Goal: Transaction & Acquisition: Download file/media

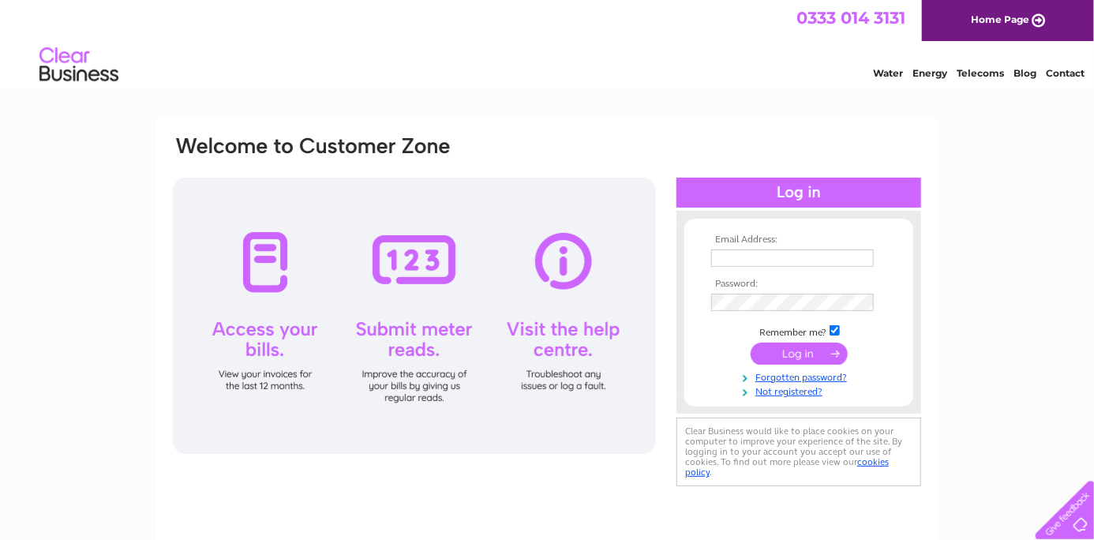
type input "dave.lloyd@ntlworld.com"
click at [789, 353] on input "submit" at bounding box center [798, 353] width 97 height 22
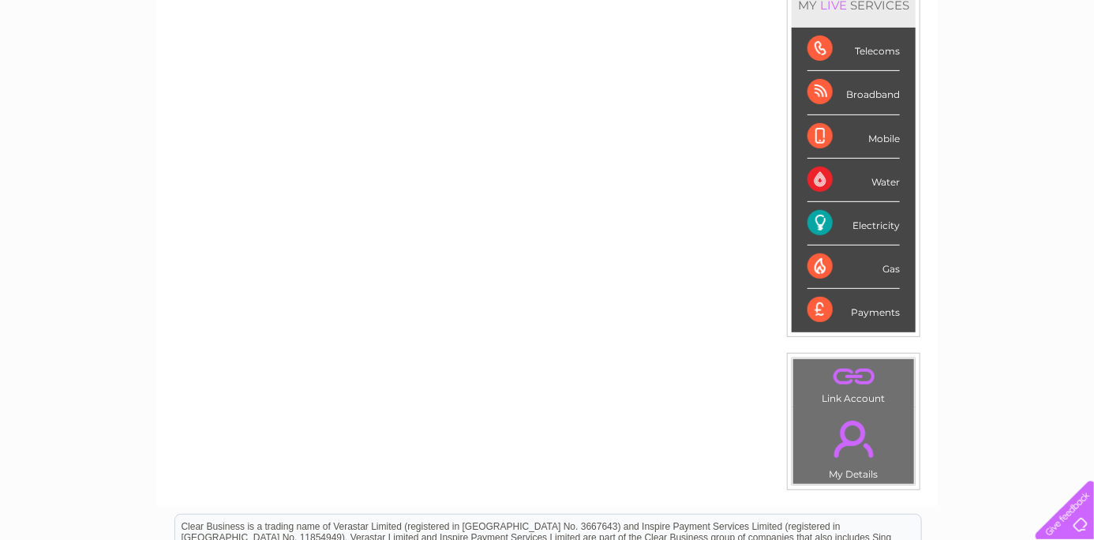
scroll to position [237, 0]
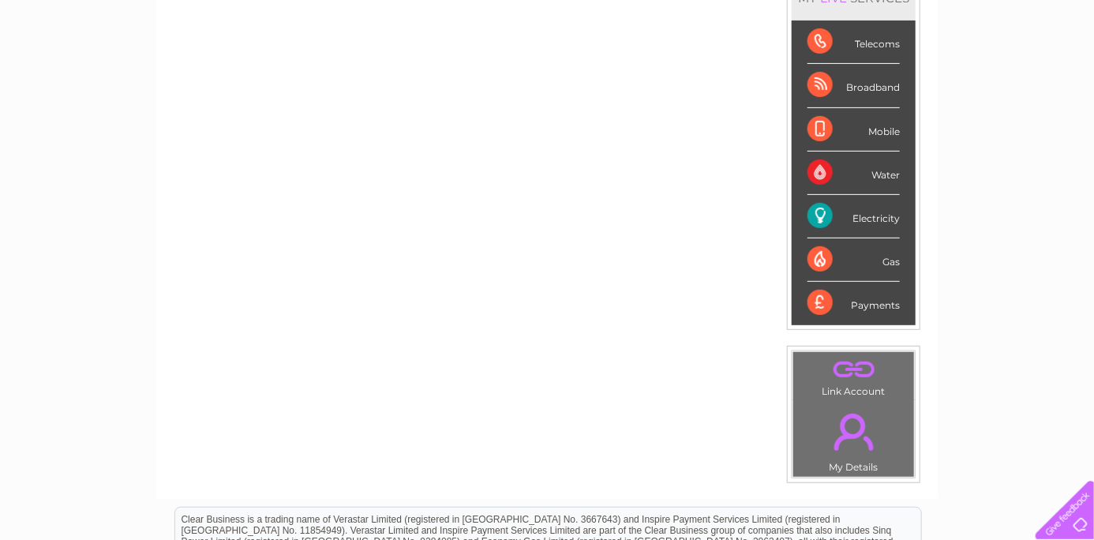
click at [813, 213] on div "Electricity" at bounding box center [853, 216] width 92 height 43
click at [847, 214] on div "Electricity" at bounding box center [853, 216] width 92 height 43
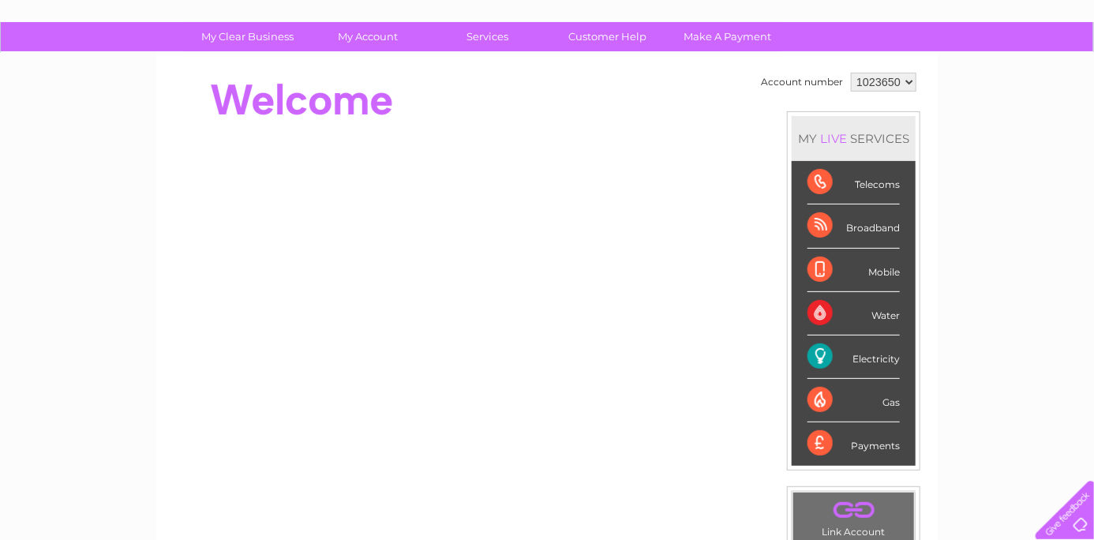
scroll to position [0, 0]
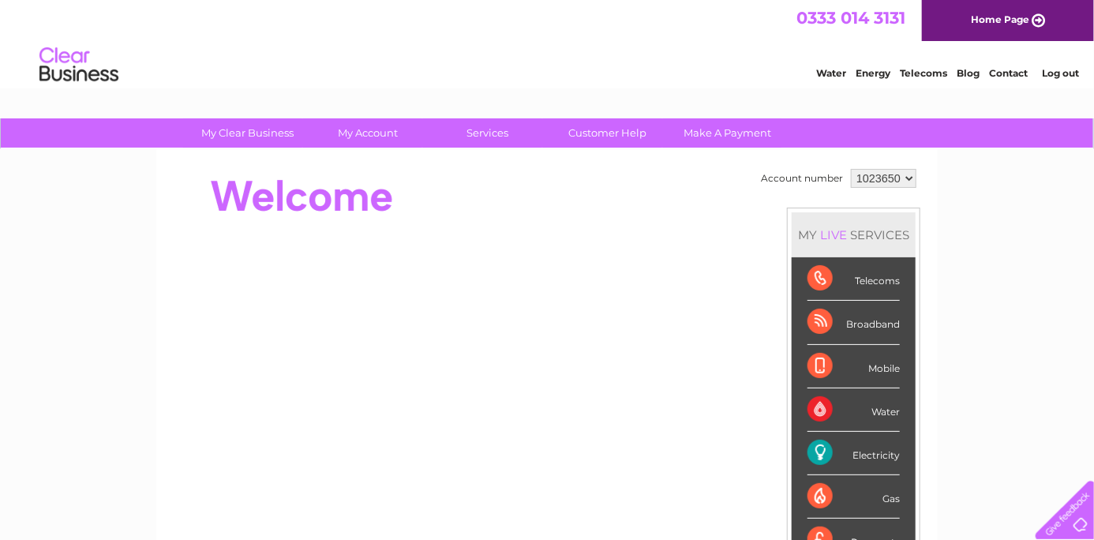
click at [933, 69] on link "Telecoms" at bounding box center [922, 73] width 47 height 12
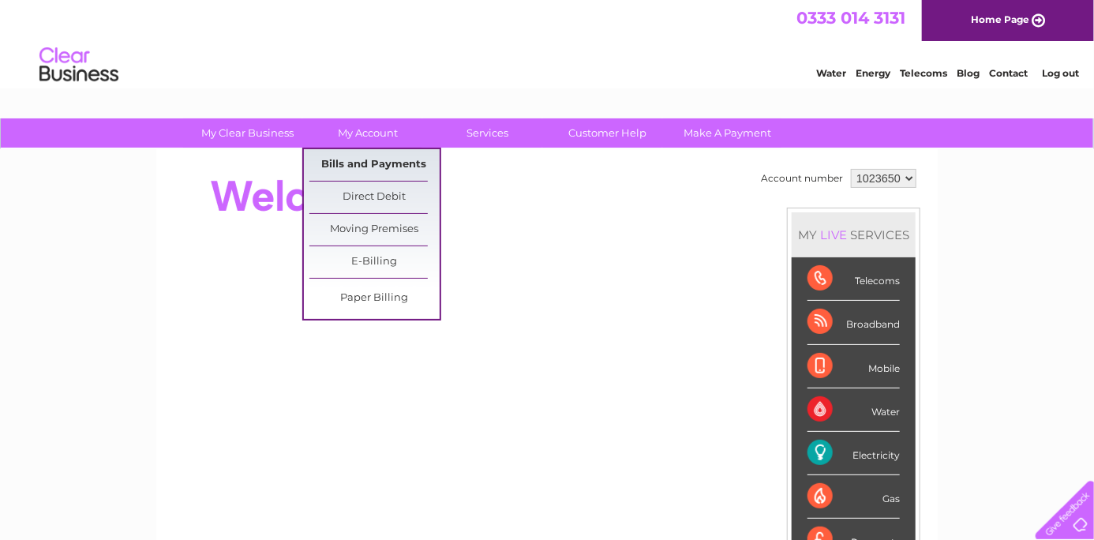
click at [368, 157] on link "Bills and Payments" at bounding box center [374, 165] width 130 height 32
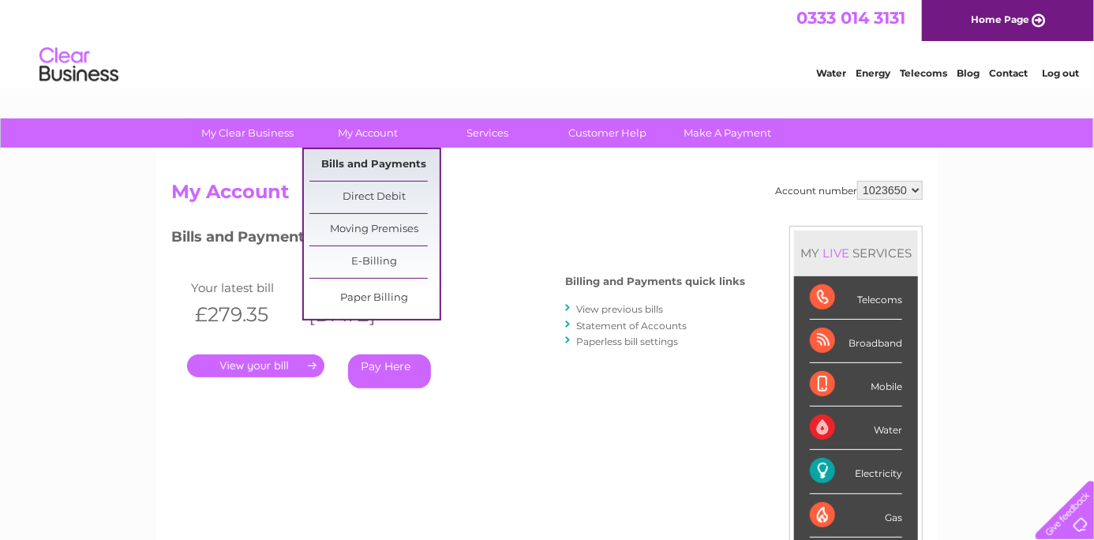
click at [361, 157] on link "Bills and Payments" at bounding box center [374, 165] width 130 height 32
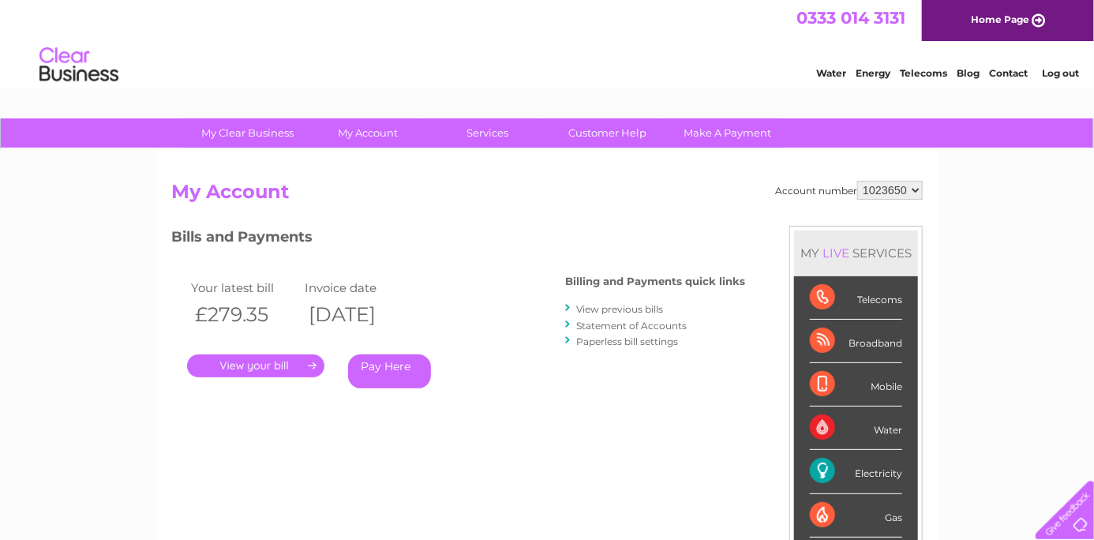
click at [611, 305] on link "View previous bills" at bounding box center [619, 309] width 87 height 12
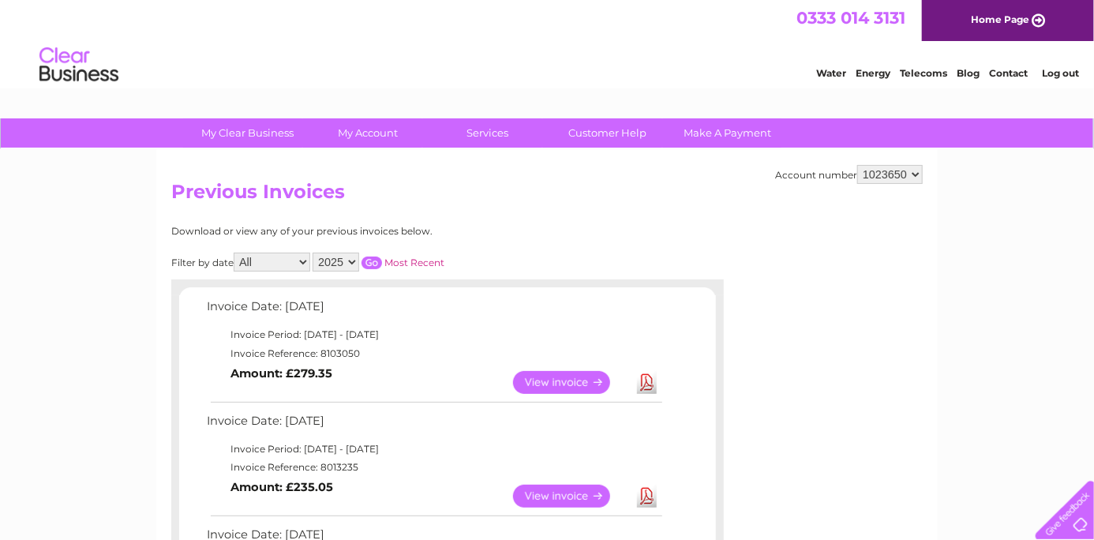
click at [353, 258] on select "2025 2024 2023 2022" at bounding box center [335, 261] width 47 height 19
click at [314, 252] on select "2025 2024 2023 2022" at bounding box center [335, 261] width 47 height 19
click at [373, 258] on input "button" at bounding box center [371, 262] width 21 height 13
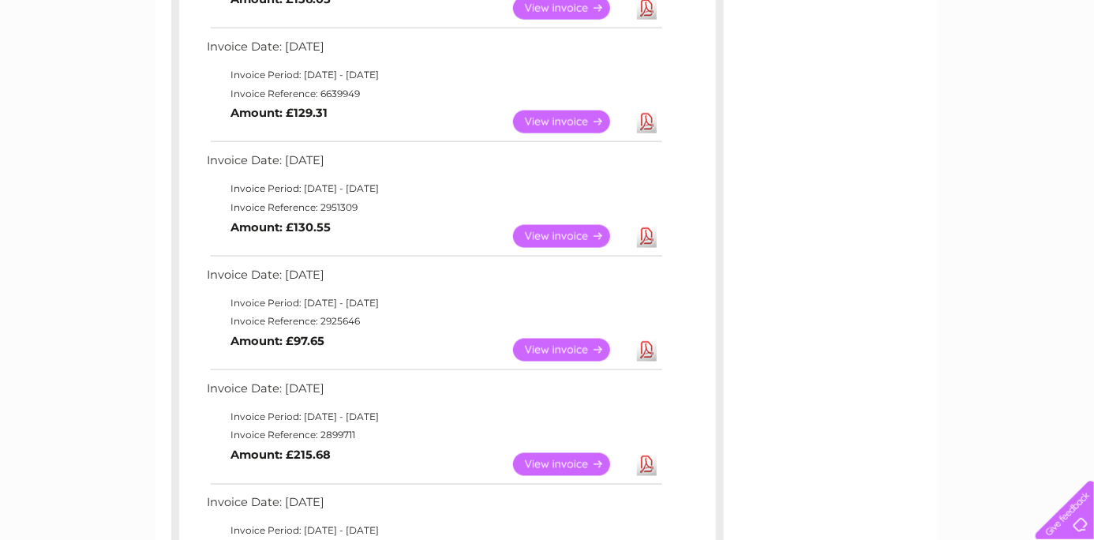
scroll to position [947, 0]
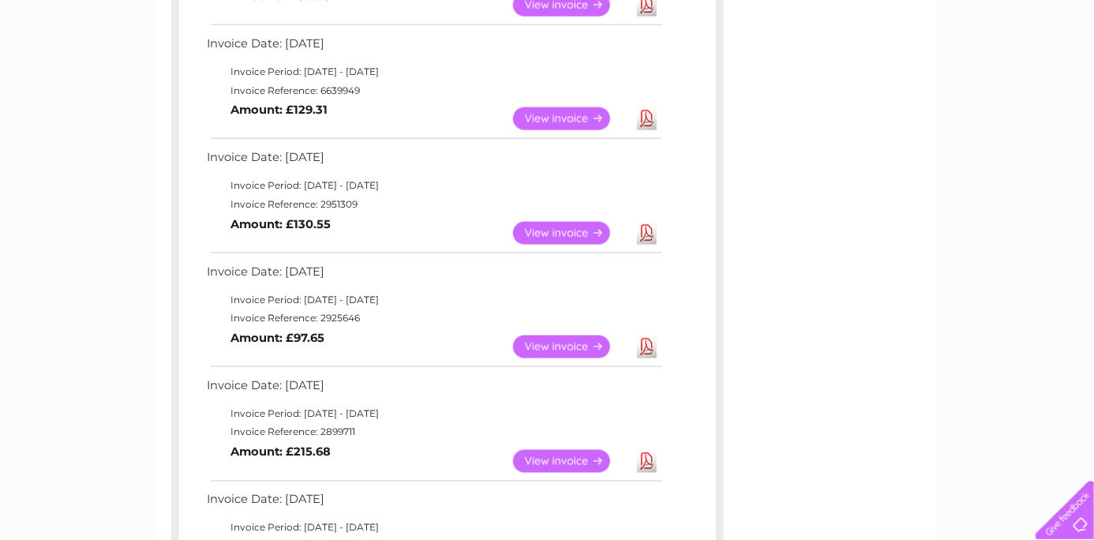
click at [649, 345] on link "Download" at bounding box center [647, 346] width 20 height 23
click at [645, 229] on link "Download" at bounding box center [647, 233] width 20 height 23
click at [647, 116] on link "Download" at bounding box center [647, 118] width 20 height 23
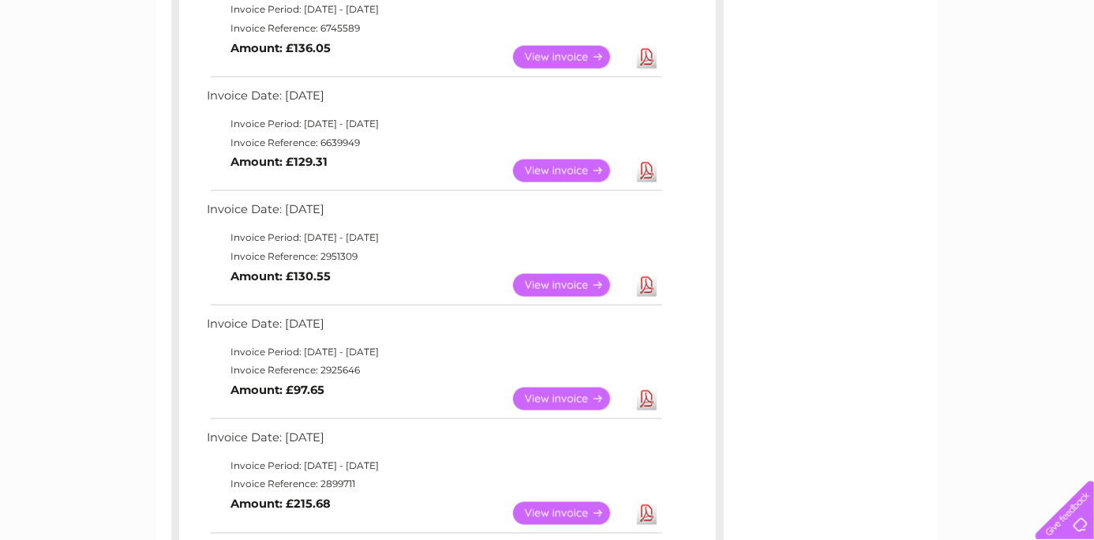
scroll to position [868, 0]
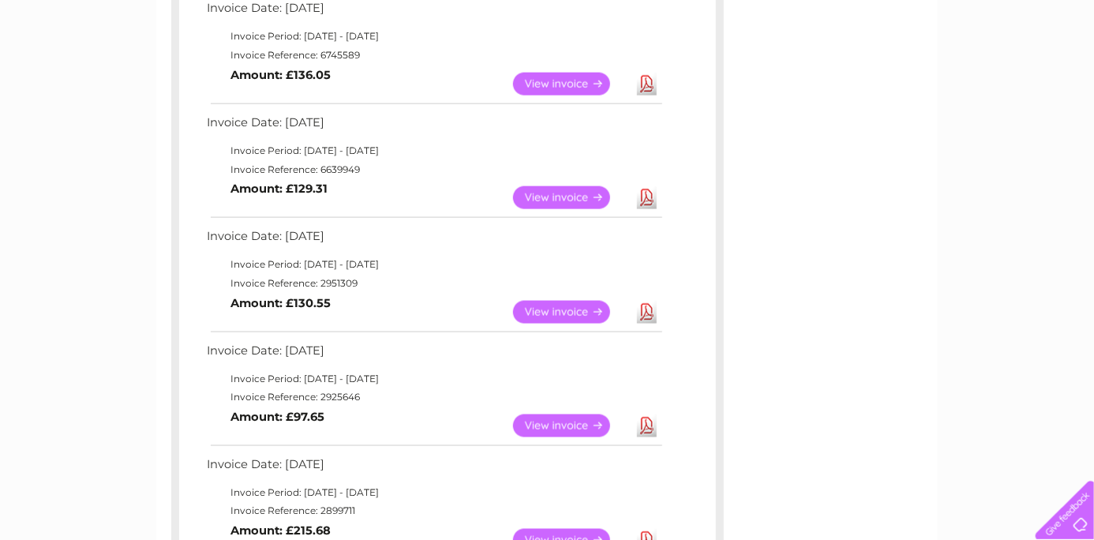
click at [642, 80] on link "Download" at bounding box center [647, 84] width 20 height 23
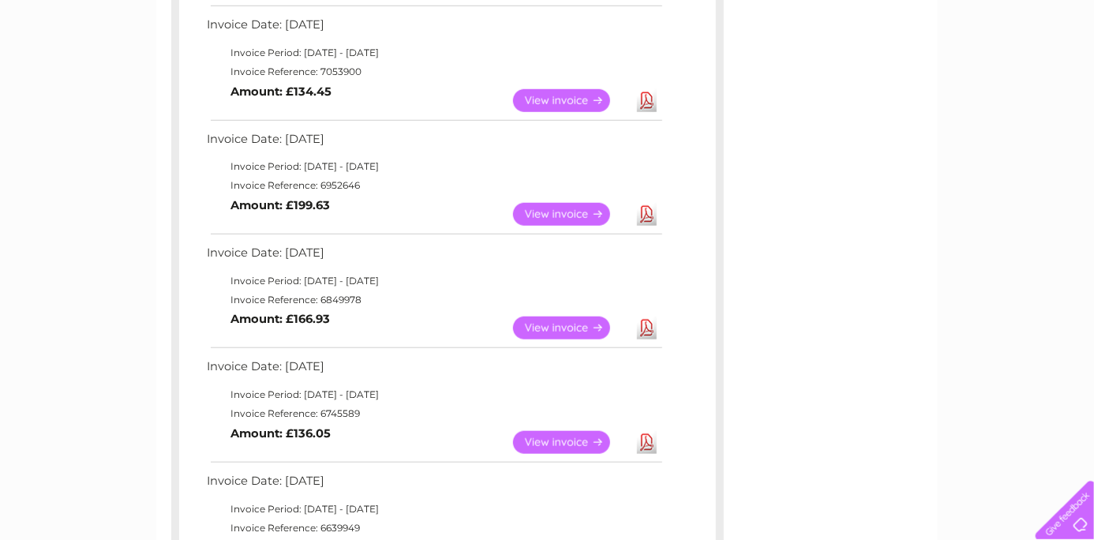
scroll to position [473, 0]
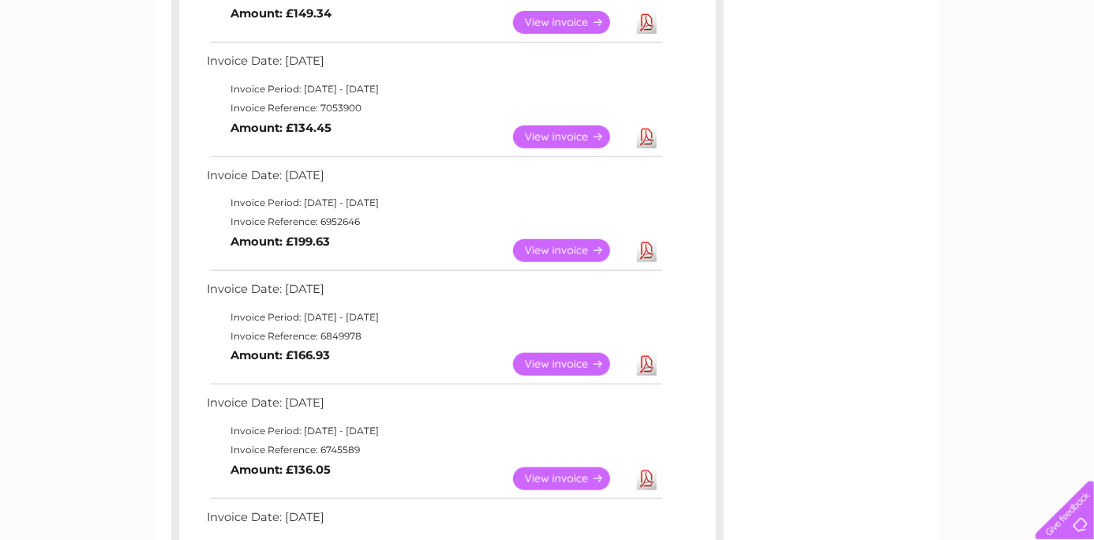
click at [644, 365] on link "Download" at bounding box center [647, 364] width 20 height 23
click at [645, 247] on link "Download" at bounding box center [647, 250] width 20 height 23
click at [648, 132] on link "Download" at bounding box center [647, 136] width 20 height 23
click at [647, 18] on link "Download" at bounding box center [647, 22] width 20 height 23
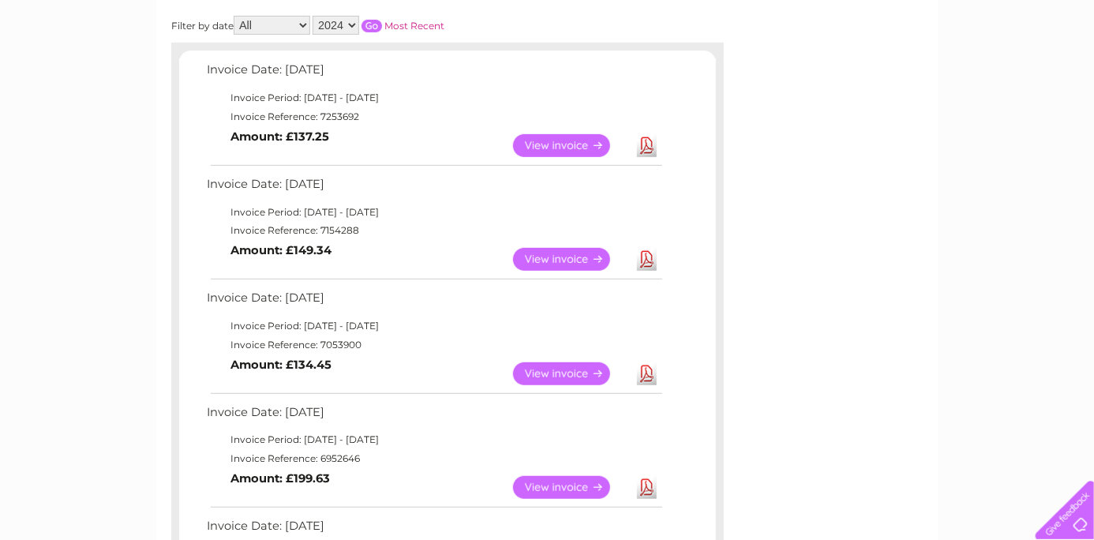
scroll to position [158, 0]
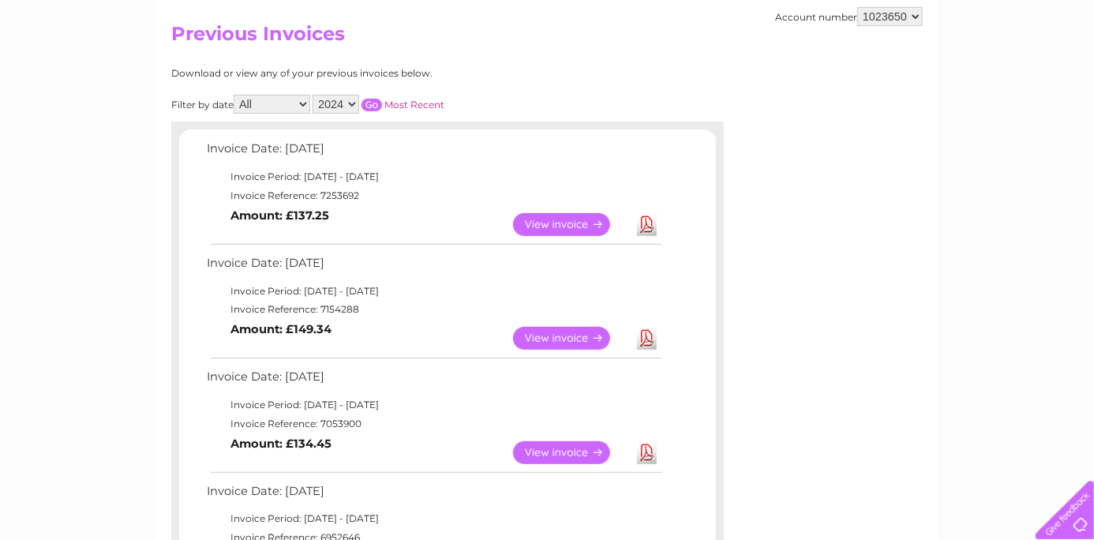
click at [645, 221] on link "Download" at bounding box center [647, 224] width 20 height 23
click at [354, 103] on select "2025 2024 2023 2022" at bounding box center [335, 104] width 47 height 19
select select "2025"
click at [314, 95] on select "2025 2024 2023 2022" at bounding box center [335, 104] width 47 height 19
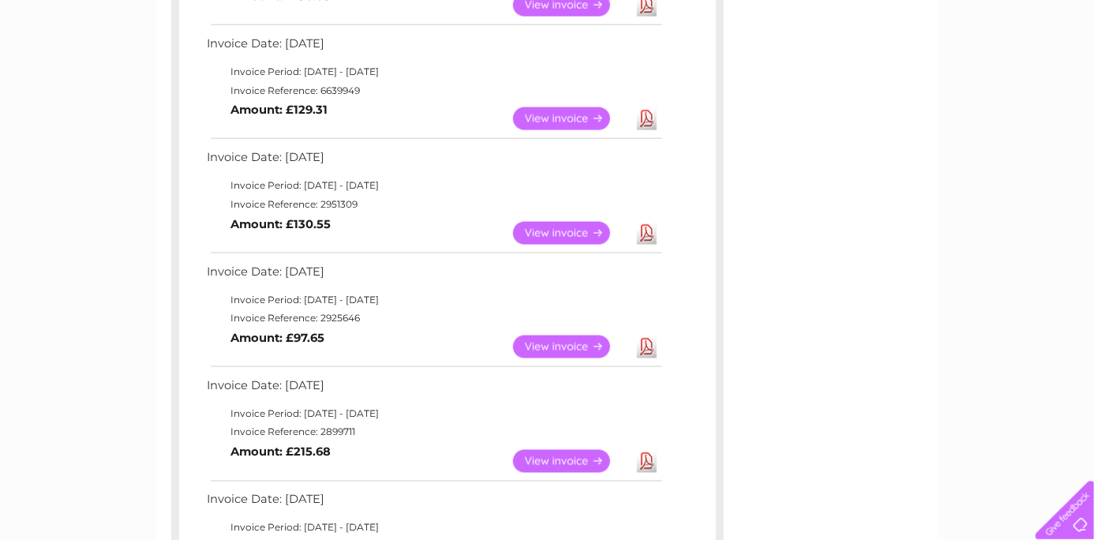
scroll to position [1341, 0]
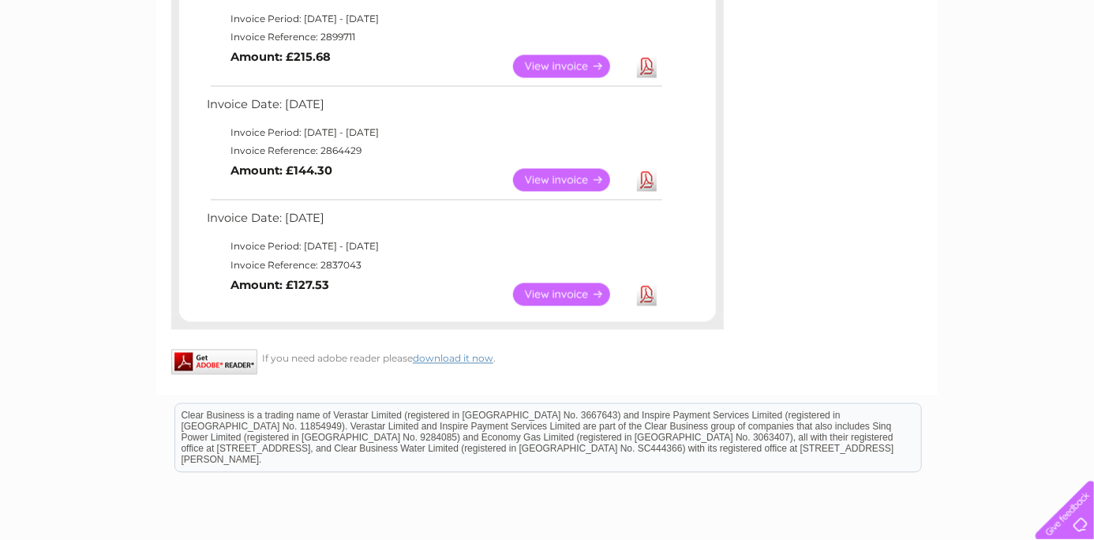
click at [646, 291] on link "Download" at bounding box center [647, 294] width 20 height 23
click at [648, 177] on link "Download" at bounding box center [647, 180] width 20 height 23
click at [645, 64] on link "Download" at bounding box center [647, 66] width 20 height 23
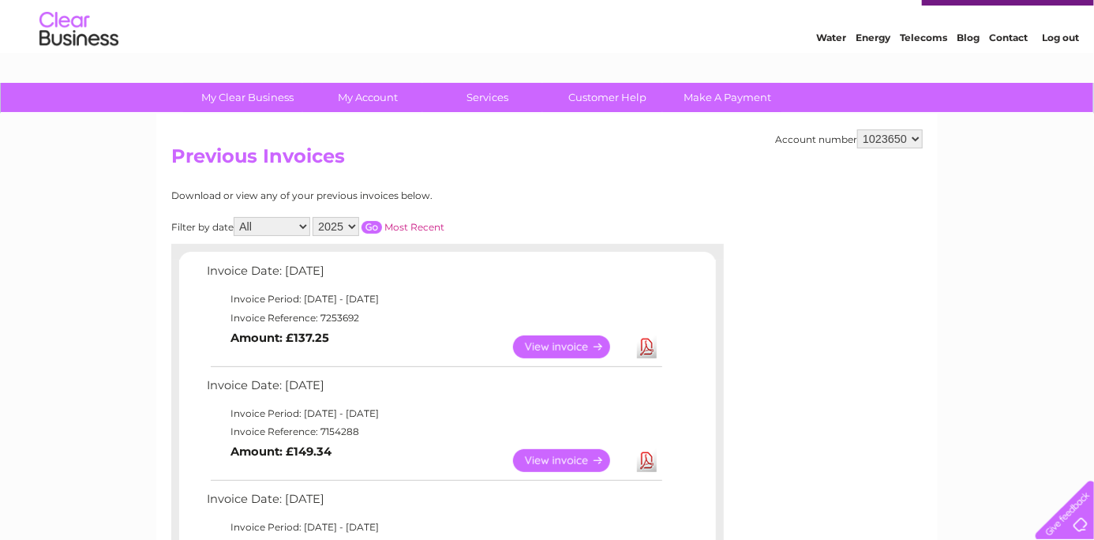
scroll to position [0, 0]
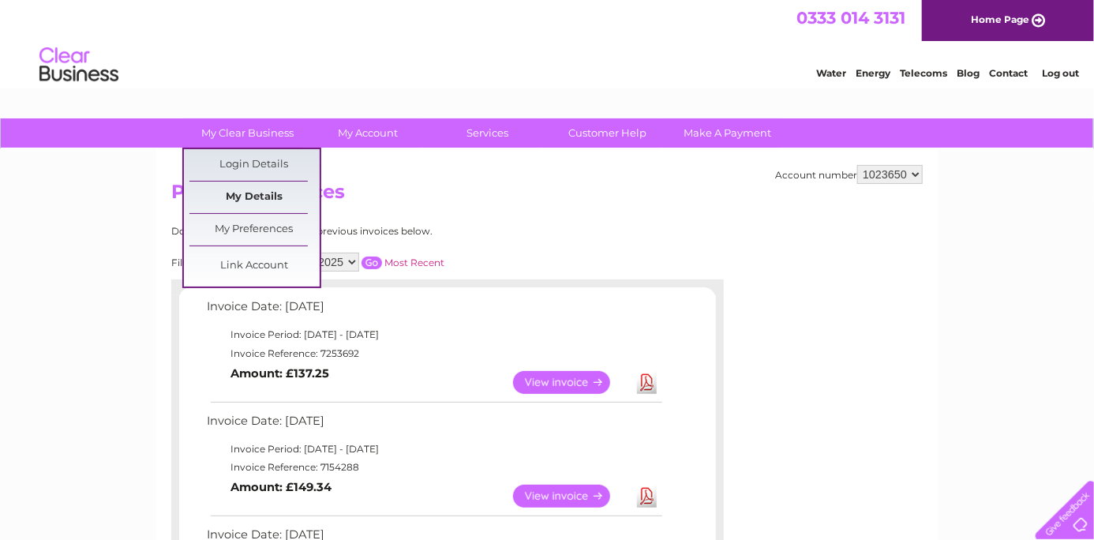
click at [249, 195] on link "My Details" at bounding box center [254, 197] width 130 height 32
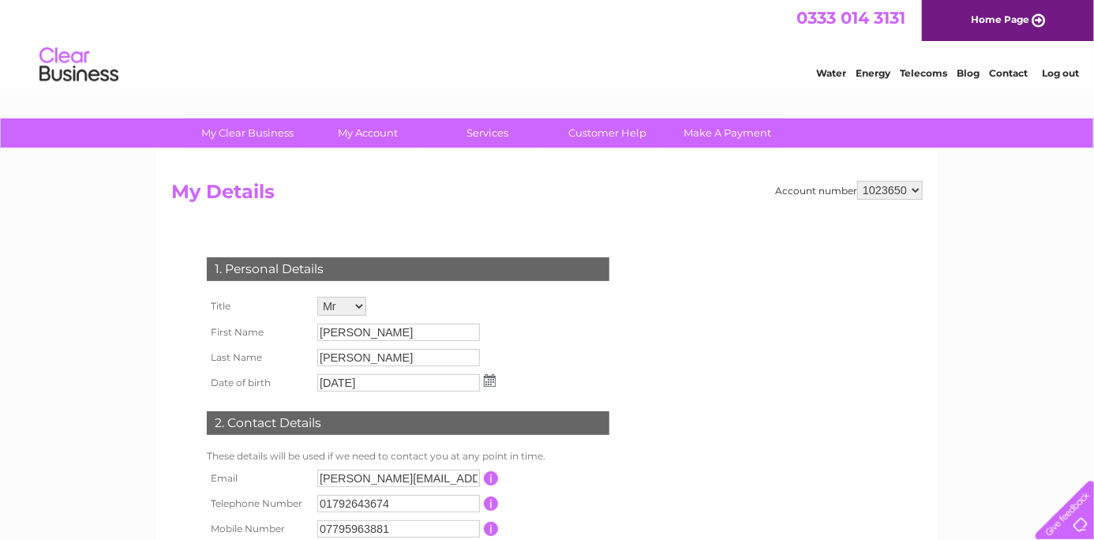
click at [1025, 21] on link "Home Page" at bounding box center [1008, 20] width 172 height 41
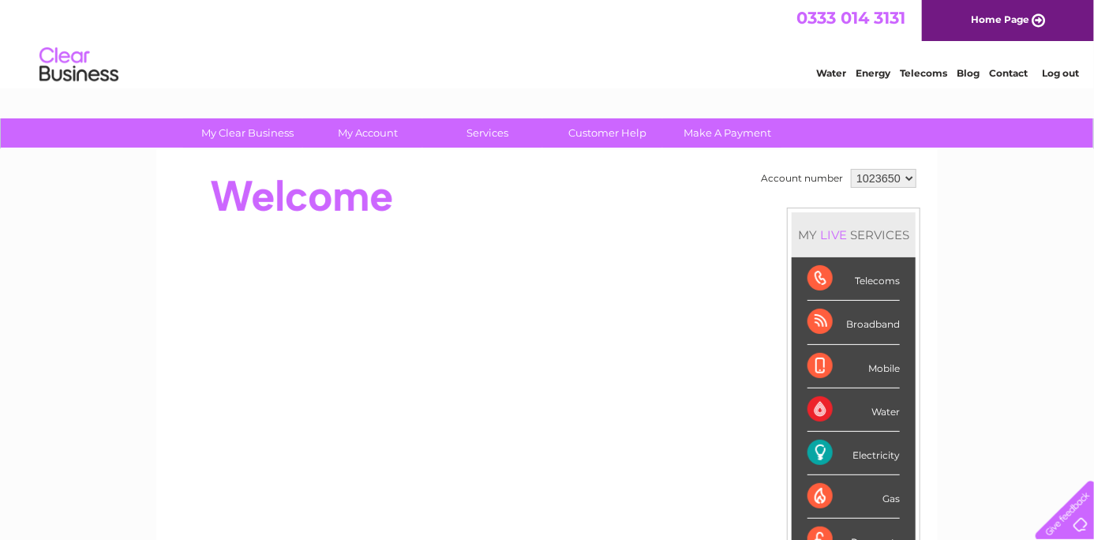
click at [849, 445] on div "Electricity" at bounding box center [853, 453] width 92 height 43
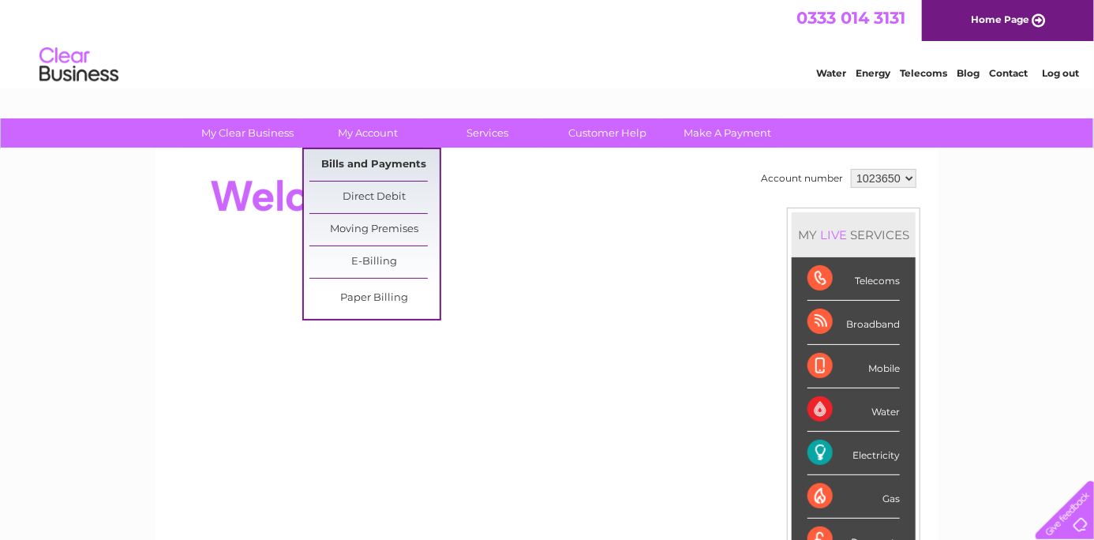
click at [377, 160] on link "Bills and Payments" at bounding box center [374, 165] width 130 height 32
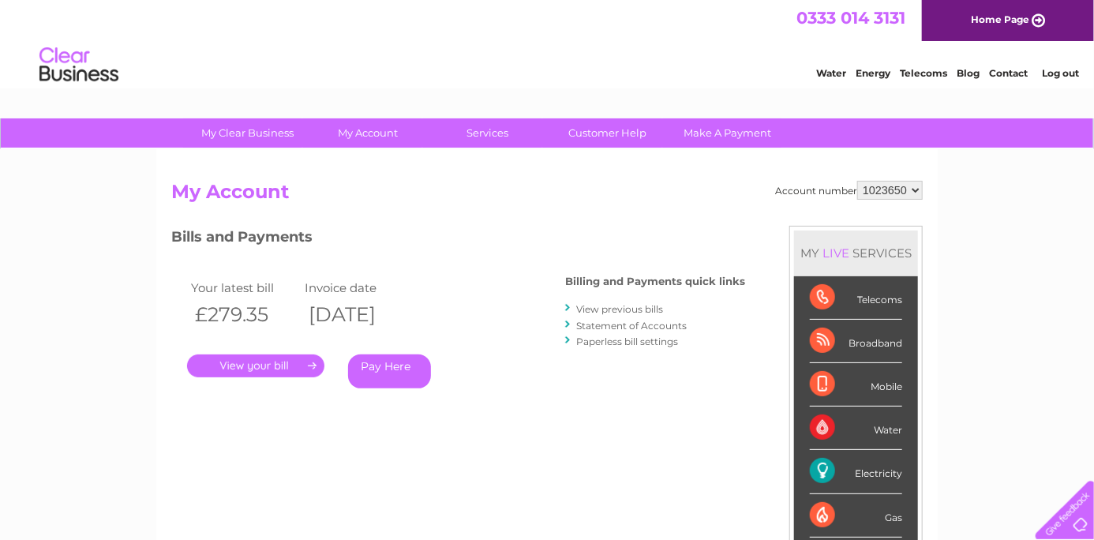
click at [627, 305] on link "View previous bills" at bounding box center [619, 309] width 87 height 12
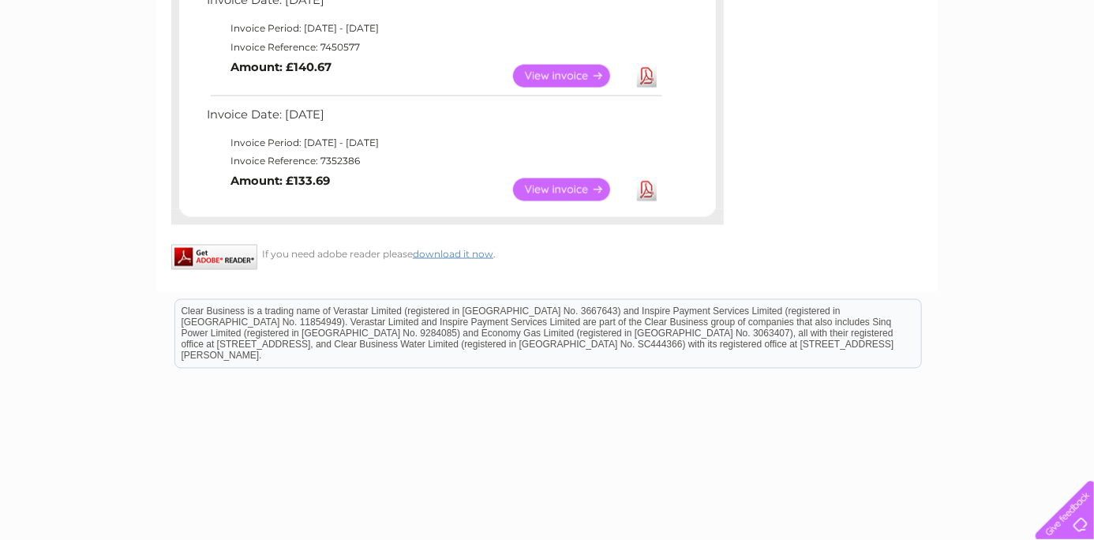
scroll to position [946, 0]
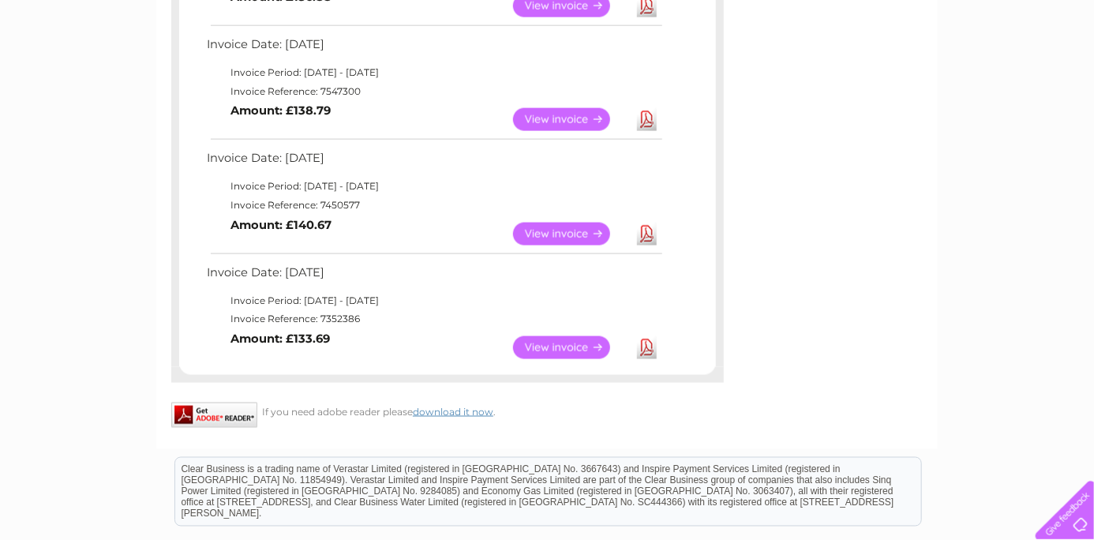
click at [645, 346] on link "Download" at bounding box center [647, 347] width 20 height 23
click at [649, 233] on link "Download" at bounding box center [647, 233] width 20 height 23
click at [647, 119] on link "Download" at bounding box center [647, 119] width 20 height 23
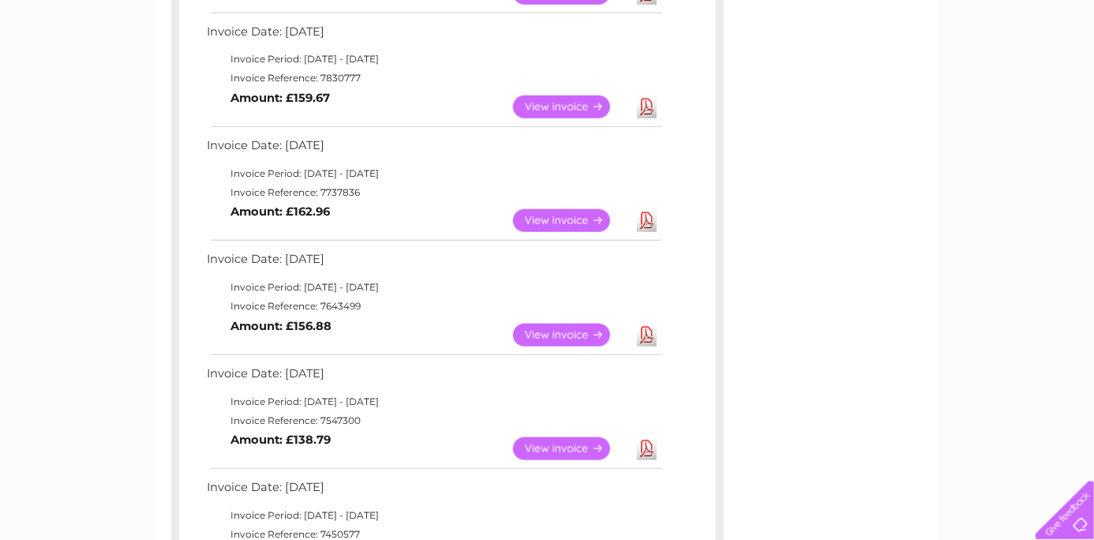
drag, startPoint x: 811, startPoint y: 267, endPoint x: 831, endPoint y: 261, distance: 20.5
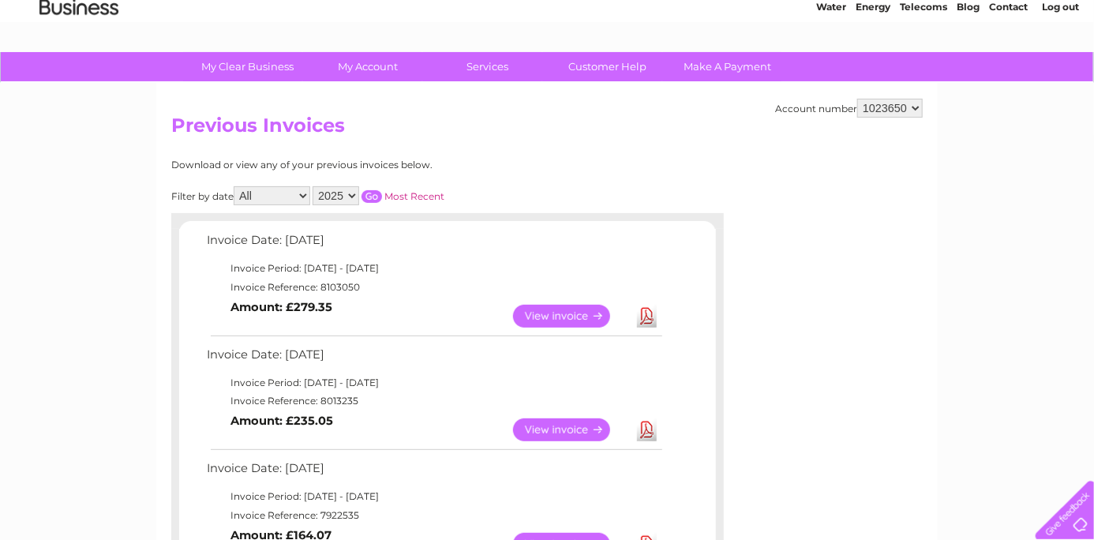
scroll to position [0, 0]
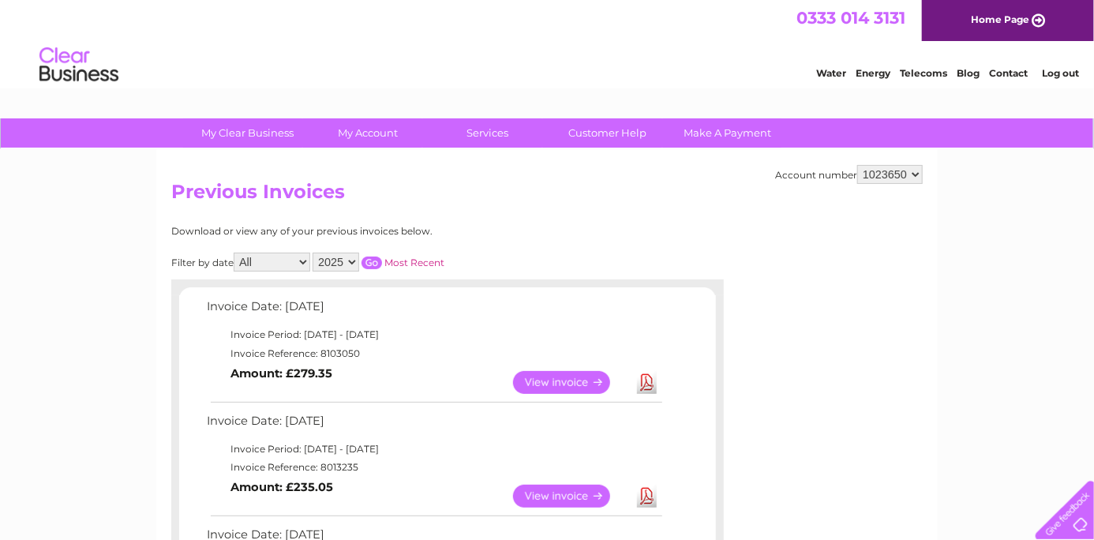
click at [1056, 69] on link "Log out" at bounding box center [1059, 73] width 37 height 12
